Goal: Transaction & Acquisition: Download file/media

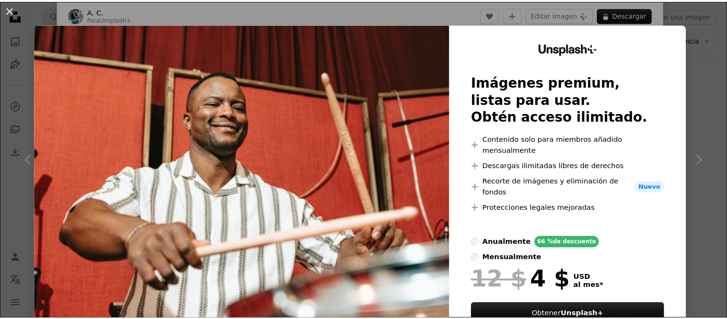
scroll to position [40, 0]
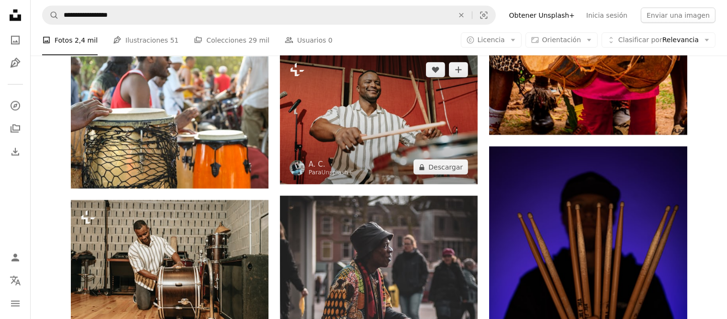
click at [369, 115] on img at bounding box center [379, 119] width 198 height 132
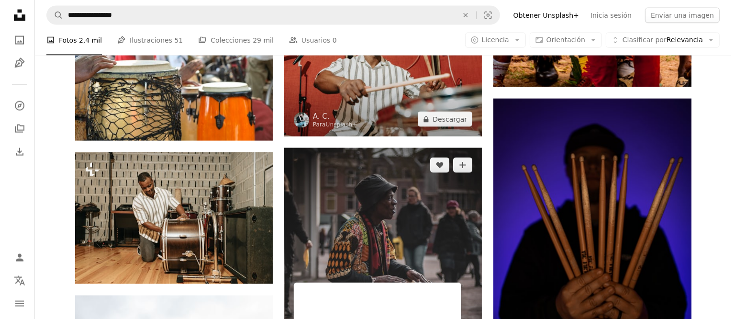
scroll to position [1245, 0]
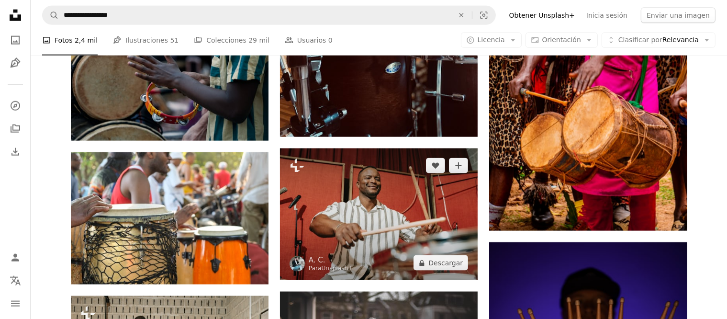
click at [359, 178] on img at bounding box center [379, 214] width 198 height 132
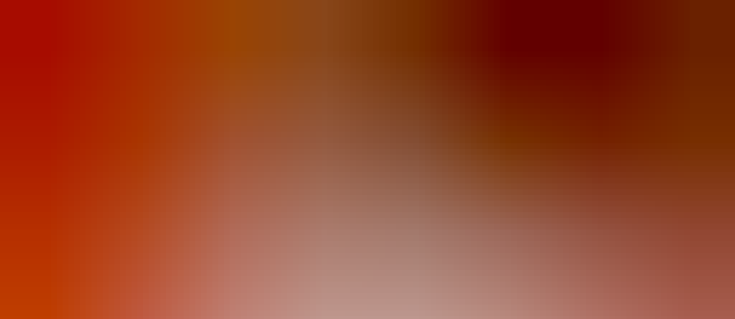
scroll to position [83, 0]
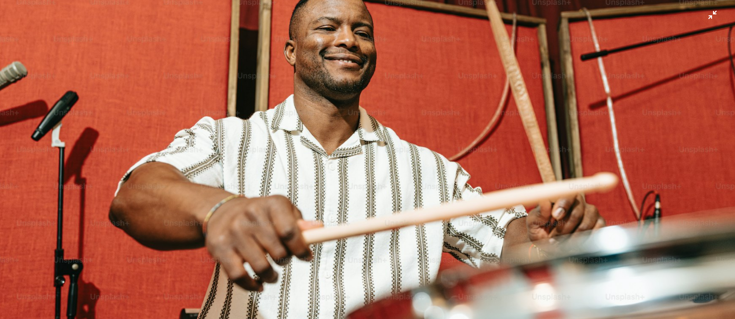
click at [337, 187] on img "Reducir el zoom en esta imagen" at bounding box center [368, 162] width 736 height 491
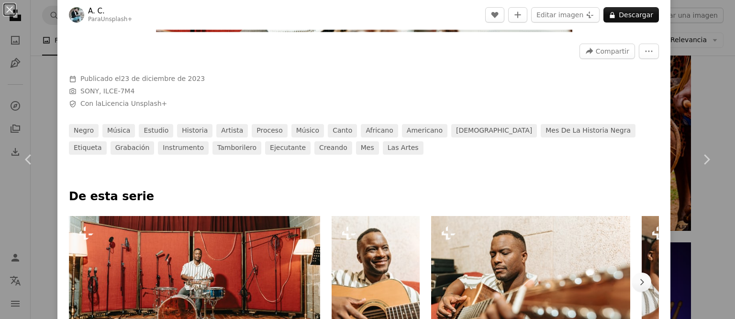
scroll to position [431, 0]
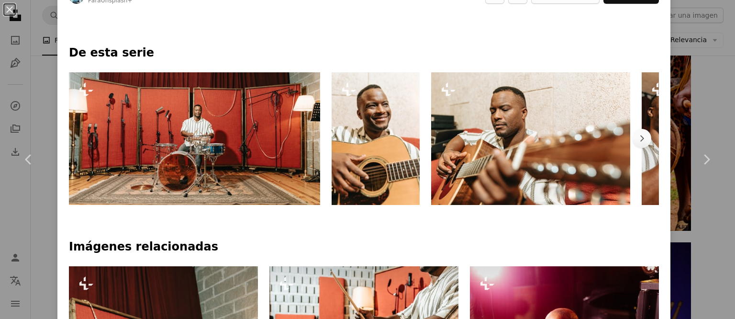
click at [195, 122] on img at bounding box center [194, 138] width 251 height 133
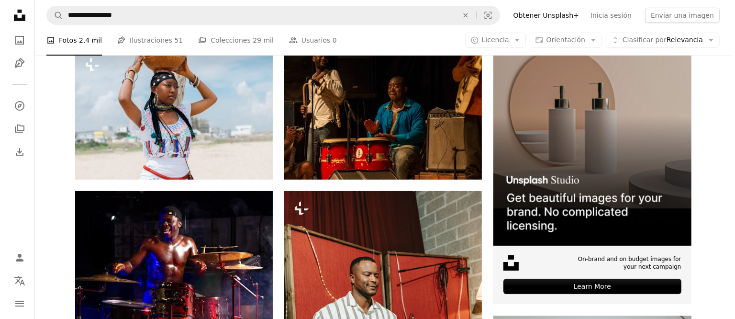
scroll to position [239, 0]
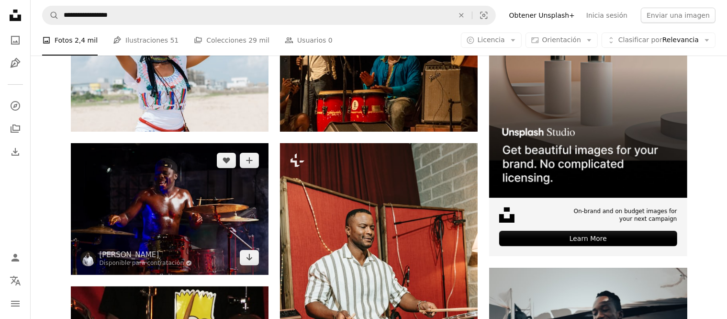
click at [163, 205] on img at bounding box center [170, 209] width 198 height 132
click at [157, 183] on img at bounding box center [170, 209] width 198 height 132
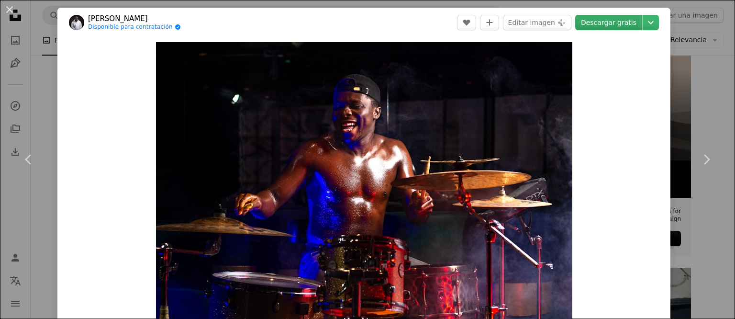
click at [612, 21] on link "Descargar gratis" at bounding box center [608, 22] width 67 height 15
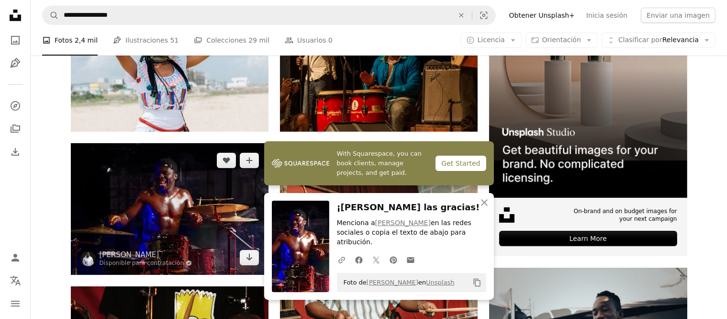
click at [165, 172] on img at bounding box center [170, 209] width 198 height 132
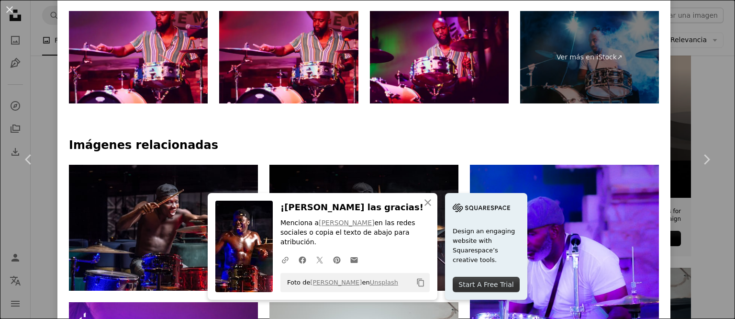
scroll to position [574, 0]
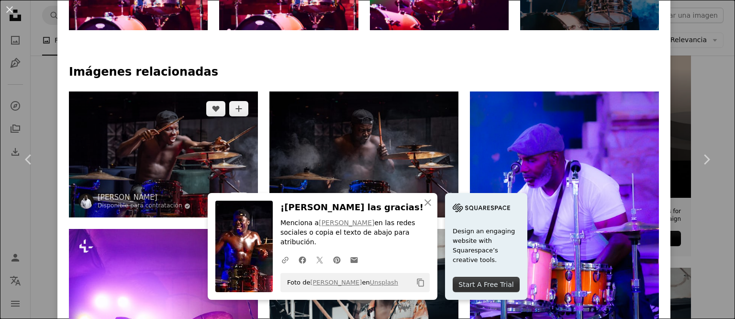
click at [168, 119] on img at bounding box center [163, 154] width 189 height 126
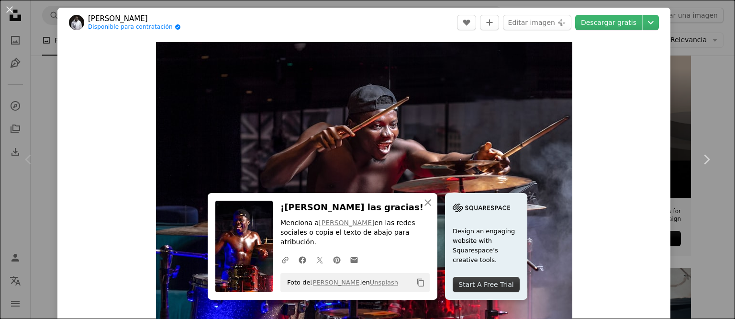
drag, startPoint x: 601, startPoint y: 22, endPoint x: 606, endPoint y: 32, distance: 11.4
click at [601, 22] on link "Descargar gratis" at bounding box center [608, 22] width 67 height 15
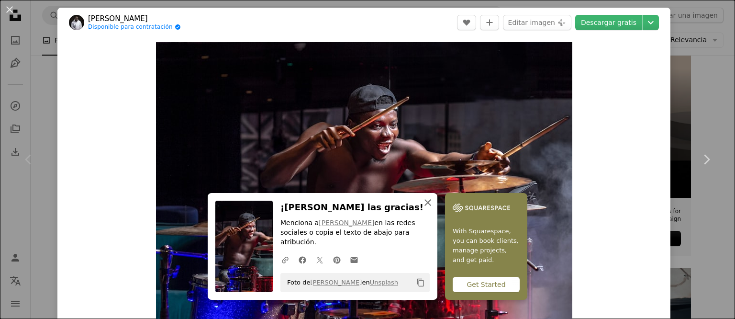
click at [428, 206] on icon "button" at bounding box center [428, 202] width 7 height 7
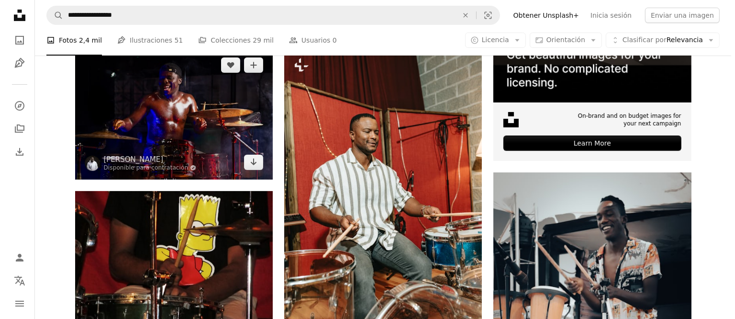
scroll to position [335, 0]
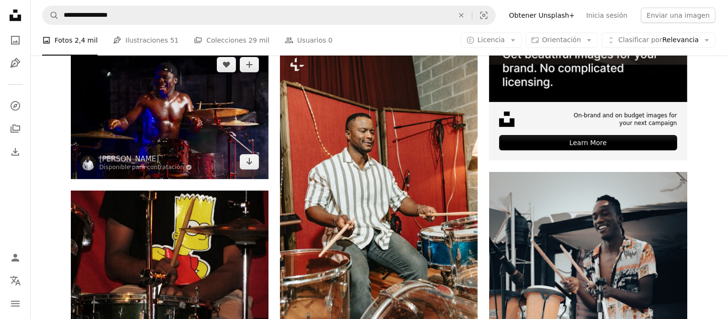
click at [144, 94] on img at bounding box center [170, 113] width 198 height 132
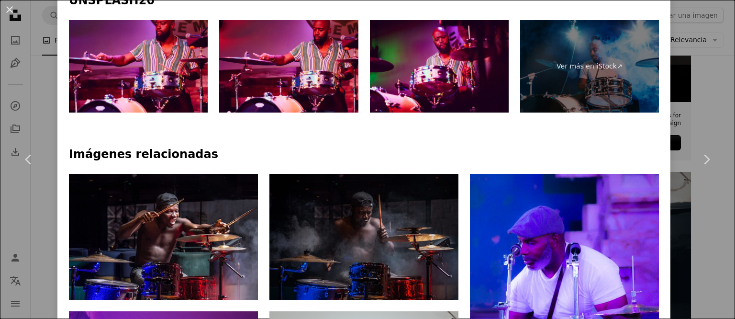
scroll to position [540, 0]
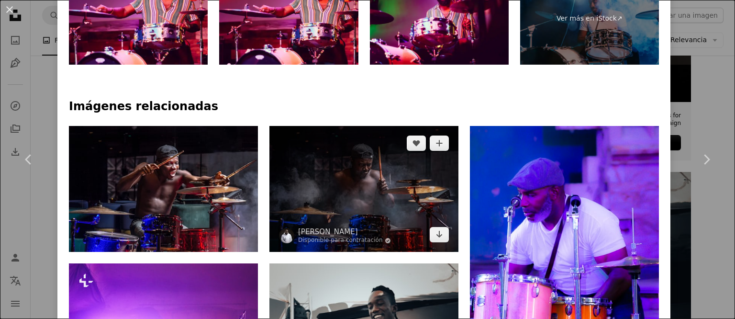
click at [348, 148] on img at bounding box center [363, 189] width 189 height 126
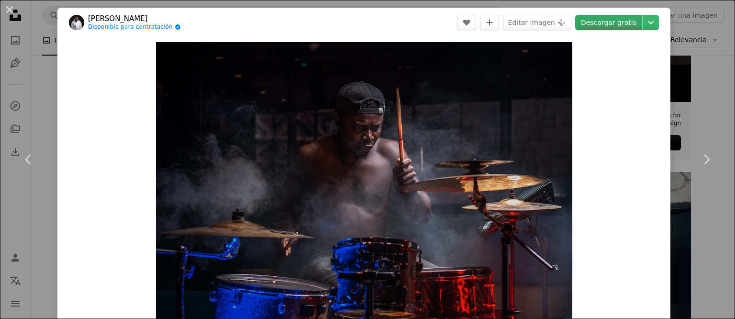
click at [605, 19] on link "Descargar gratis" at bounding box center [608, 22] width 67 height 15
